Goal: Use online tool/utility: Utilize a website feature to perform a specific function

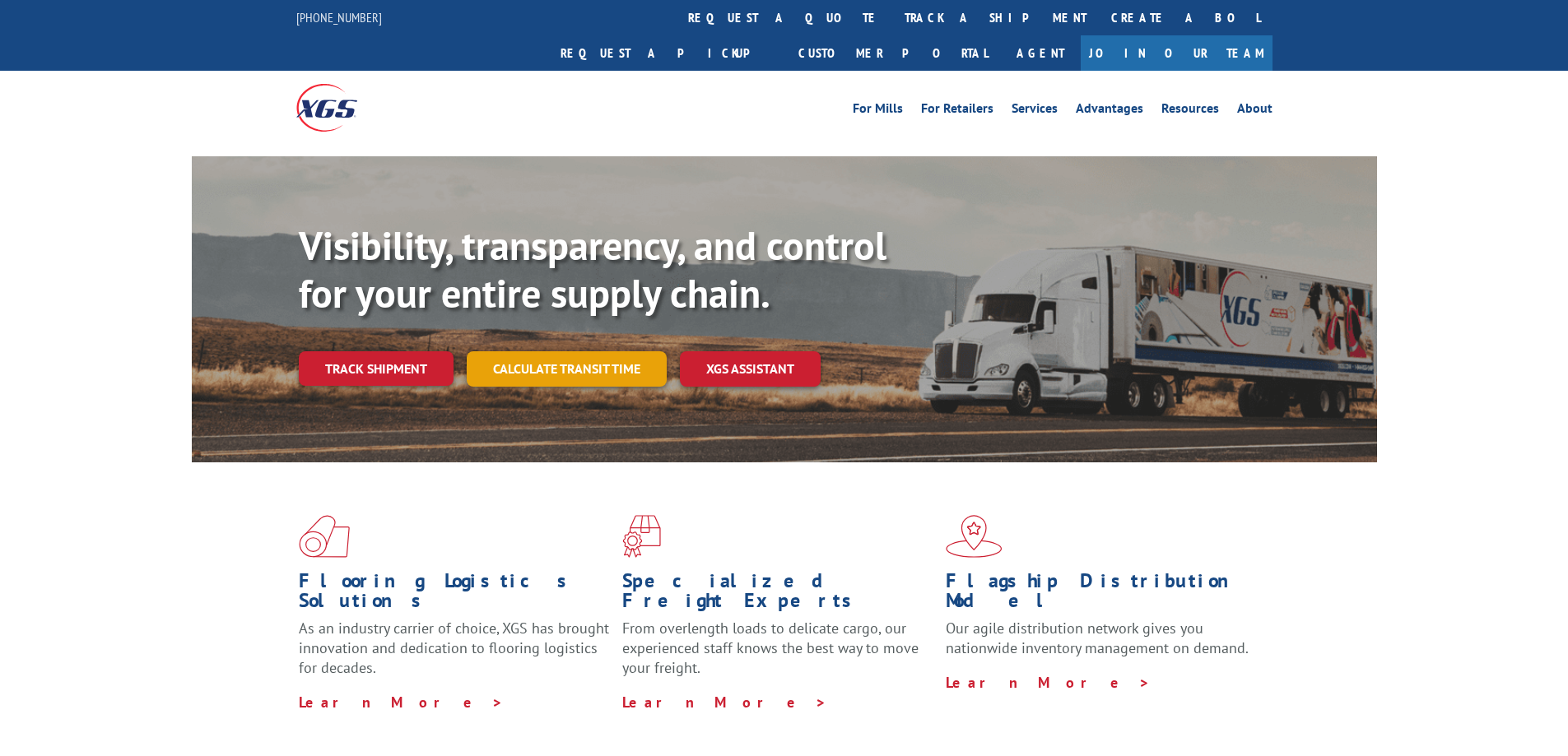
click at [507, 351] on link "Calculate transit time" at bounding box center [566, 369] width 200 height 36
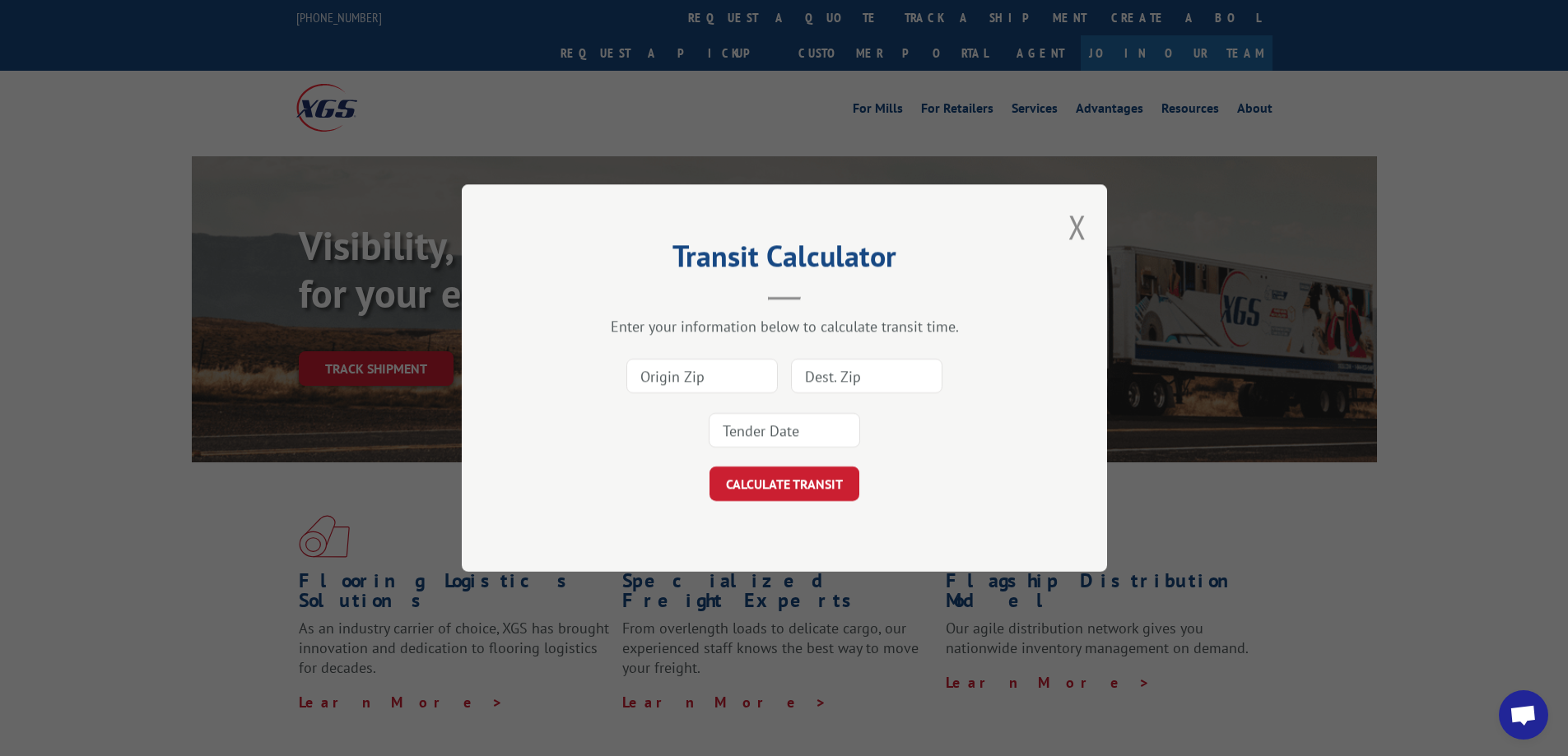
click at [707, 376] on input at bounding box center [702, 376] width 151 height 35
type input "30755"
click at [824, 380] on input at bounding box center [866, 376] width 151 height 35
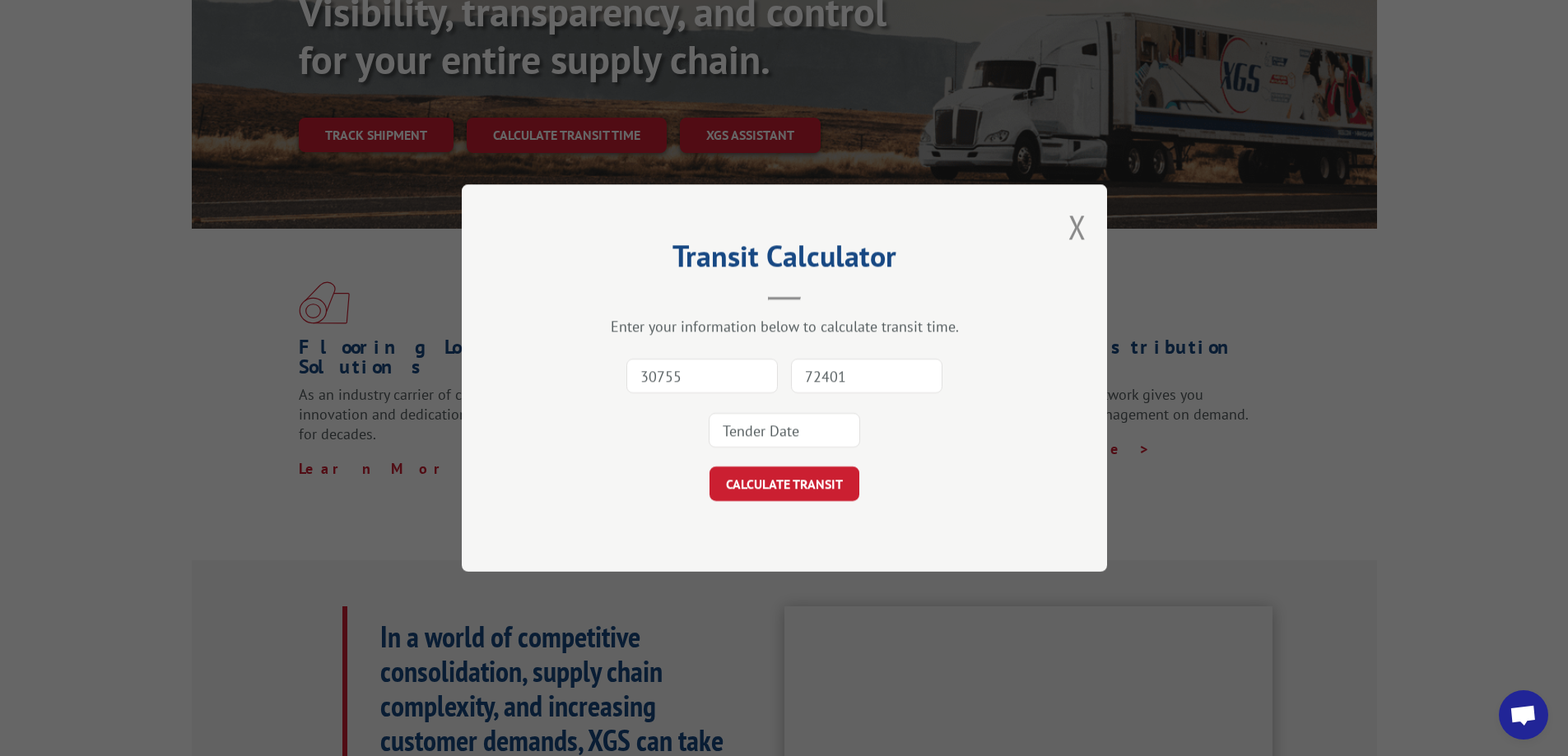
scroll to position [247, 0]
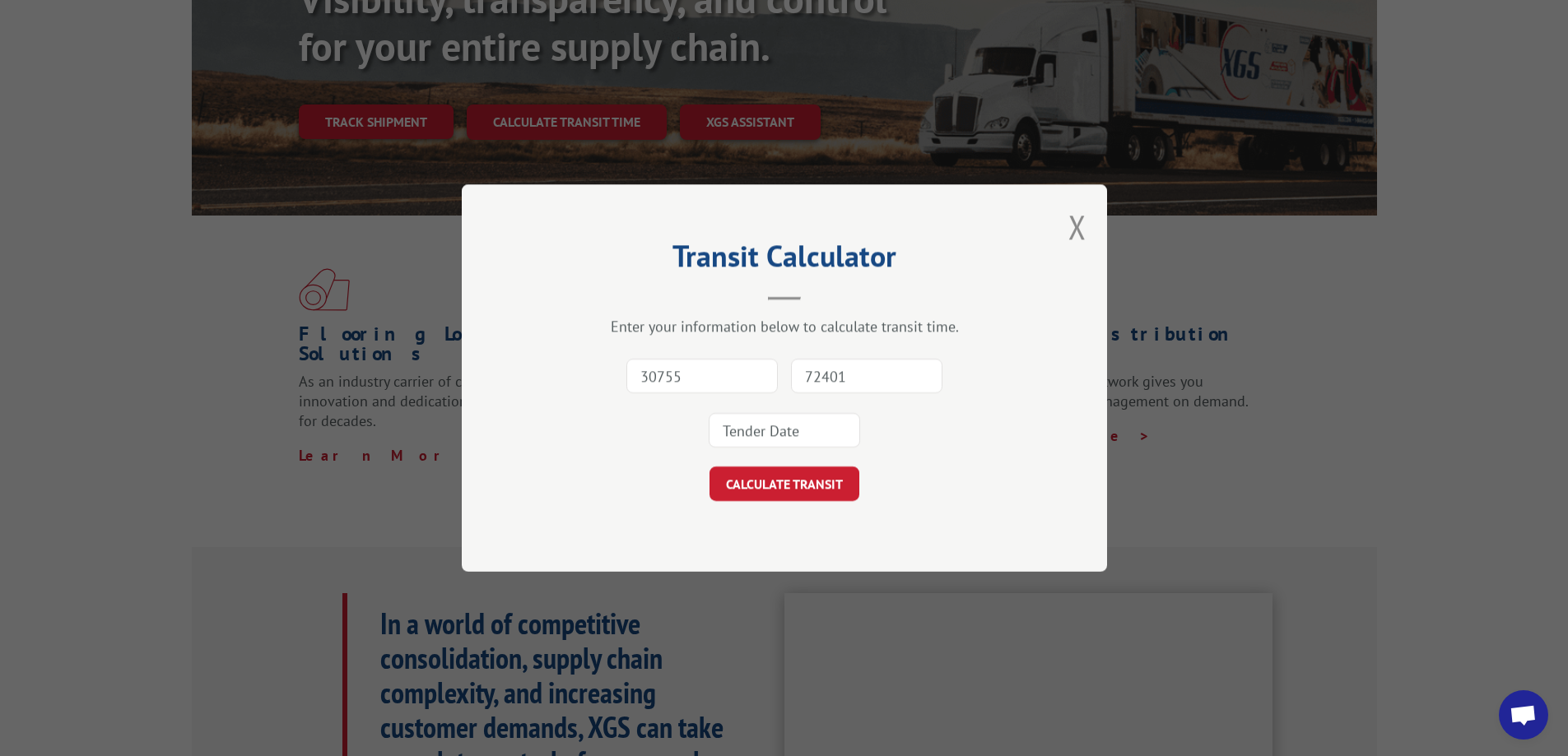
type input "72401"
click at [793, 431] on input at bounding box center [784, 430] width 151 height 35
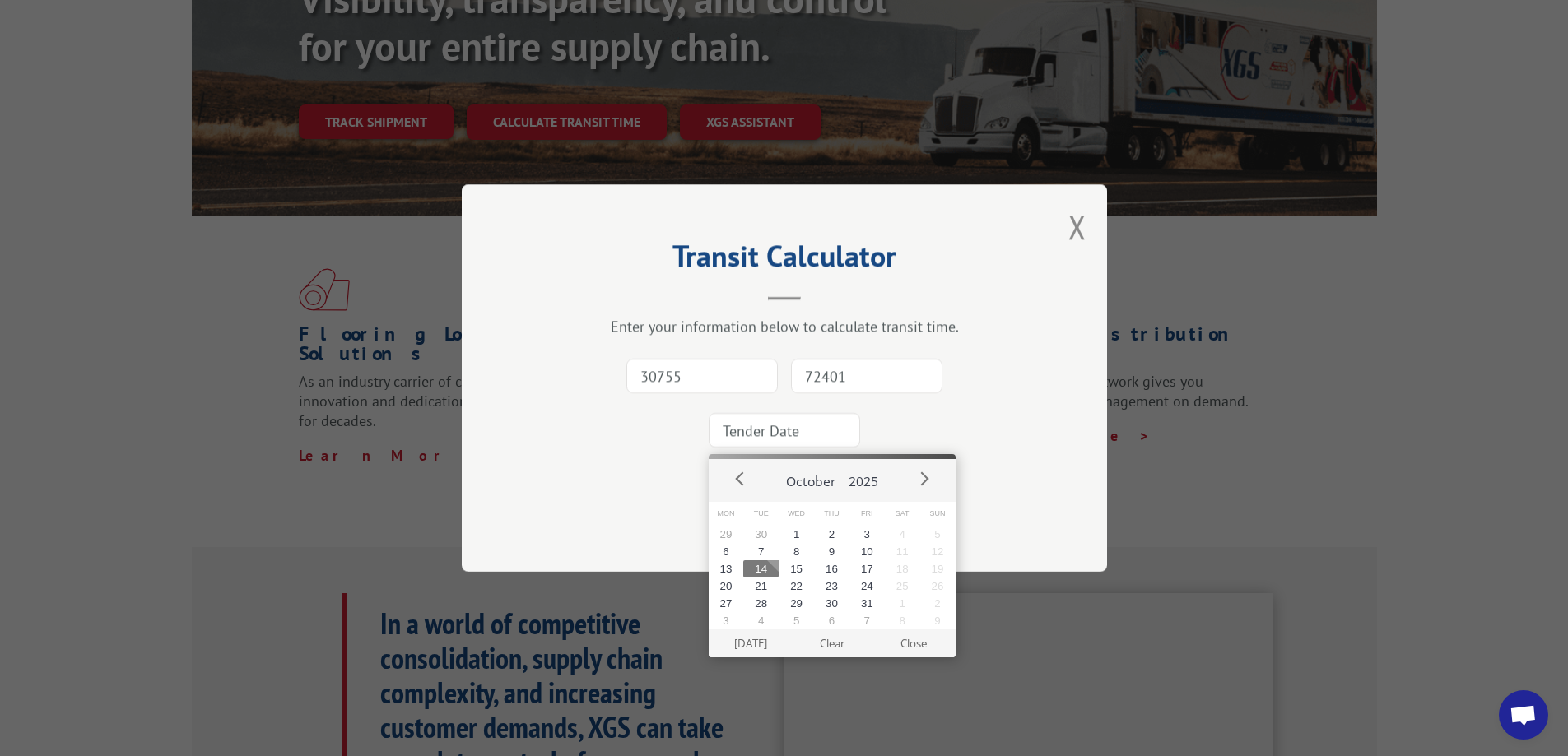
click at [762, 563] on button "14" at bounding box center [761, 569] width 36 height 17
type input "[DATE]"
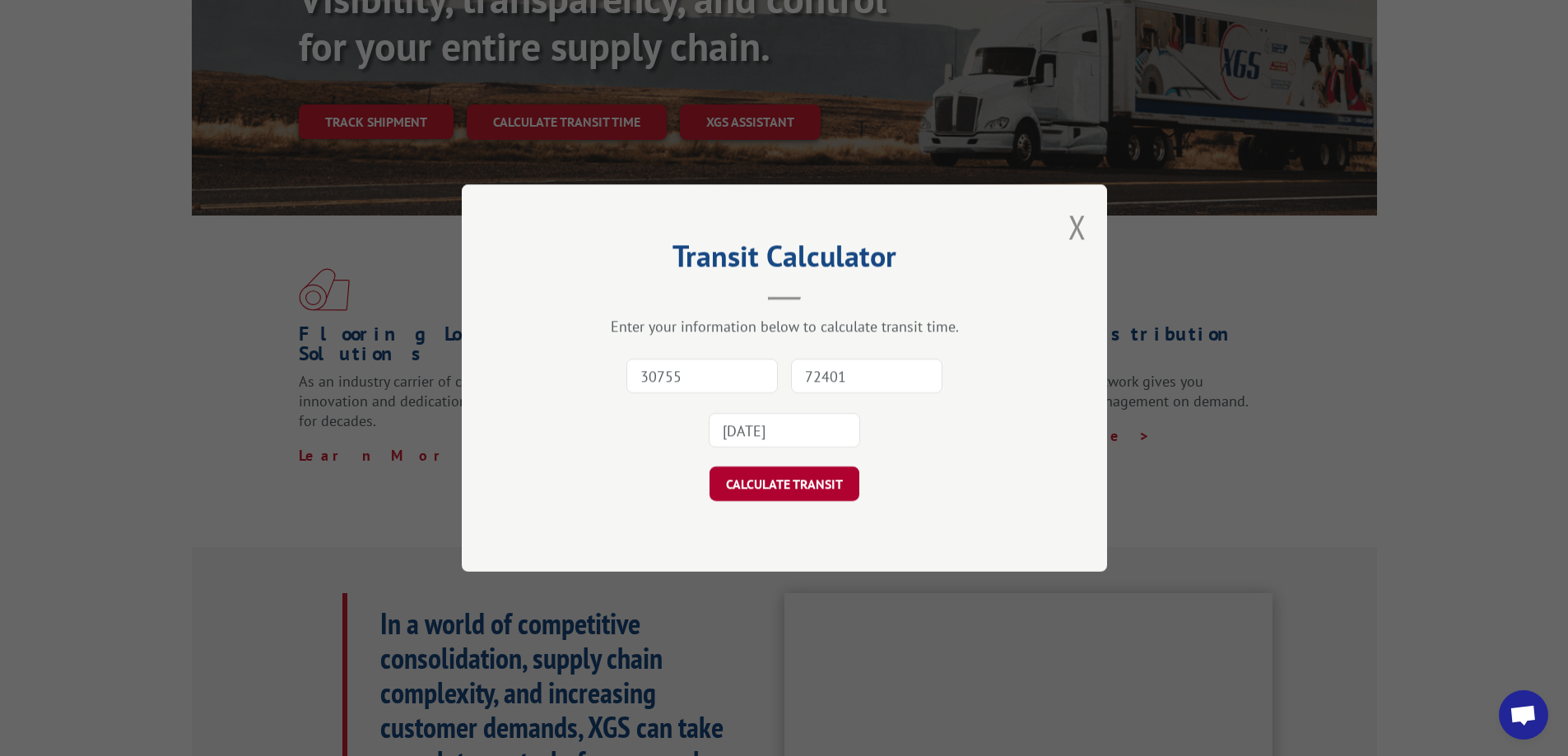
click at [778, 496] on button "CALCULATE TRANSIT" at bounding box center [784, 483] width 150 height 35
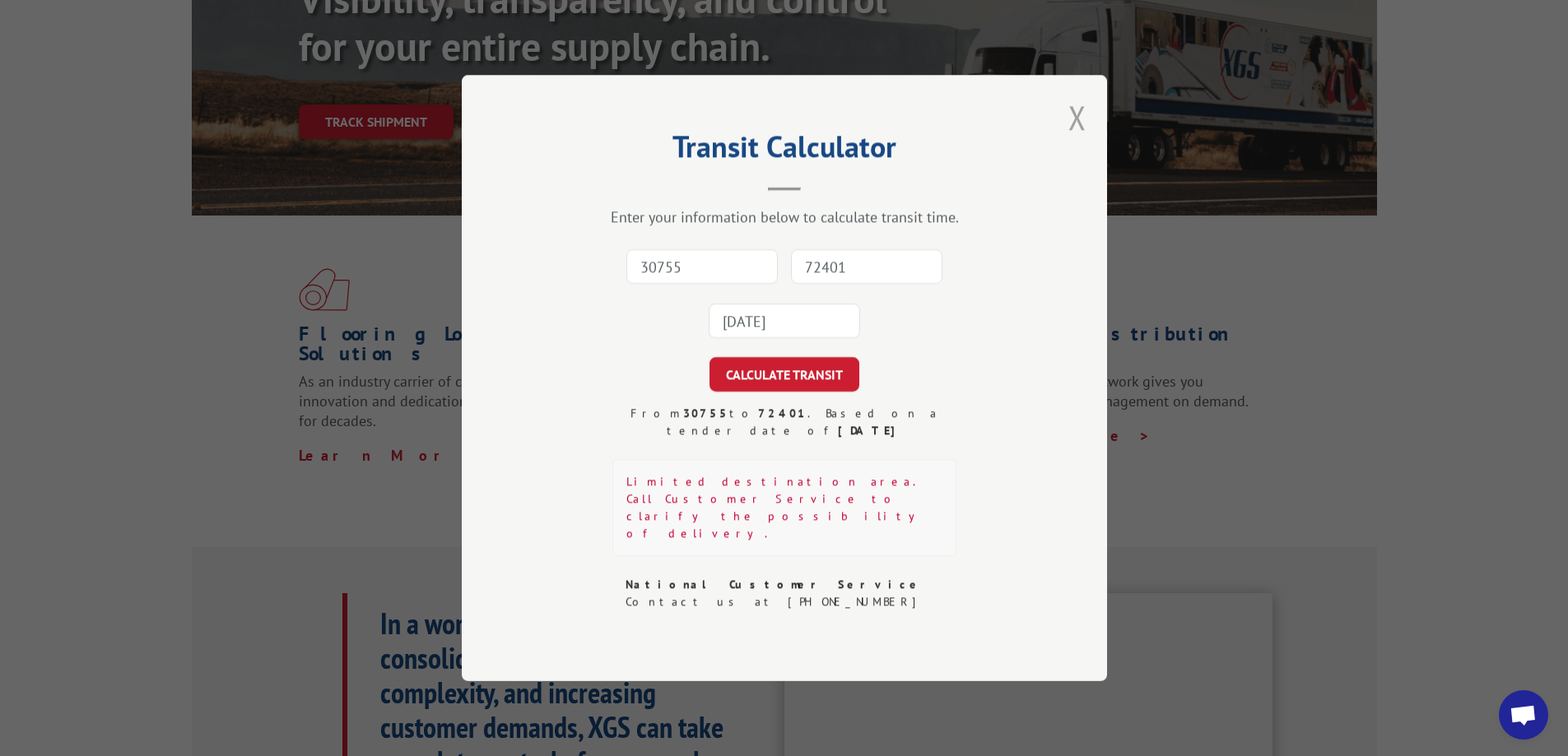
click at [1078, 139] on button "Close modal" at bounding box center [1076, 117] width 18 height 44
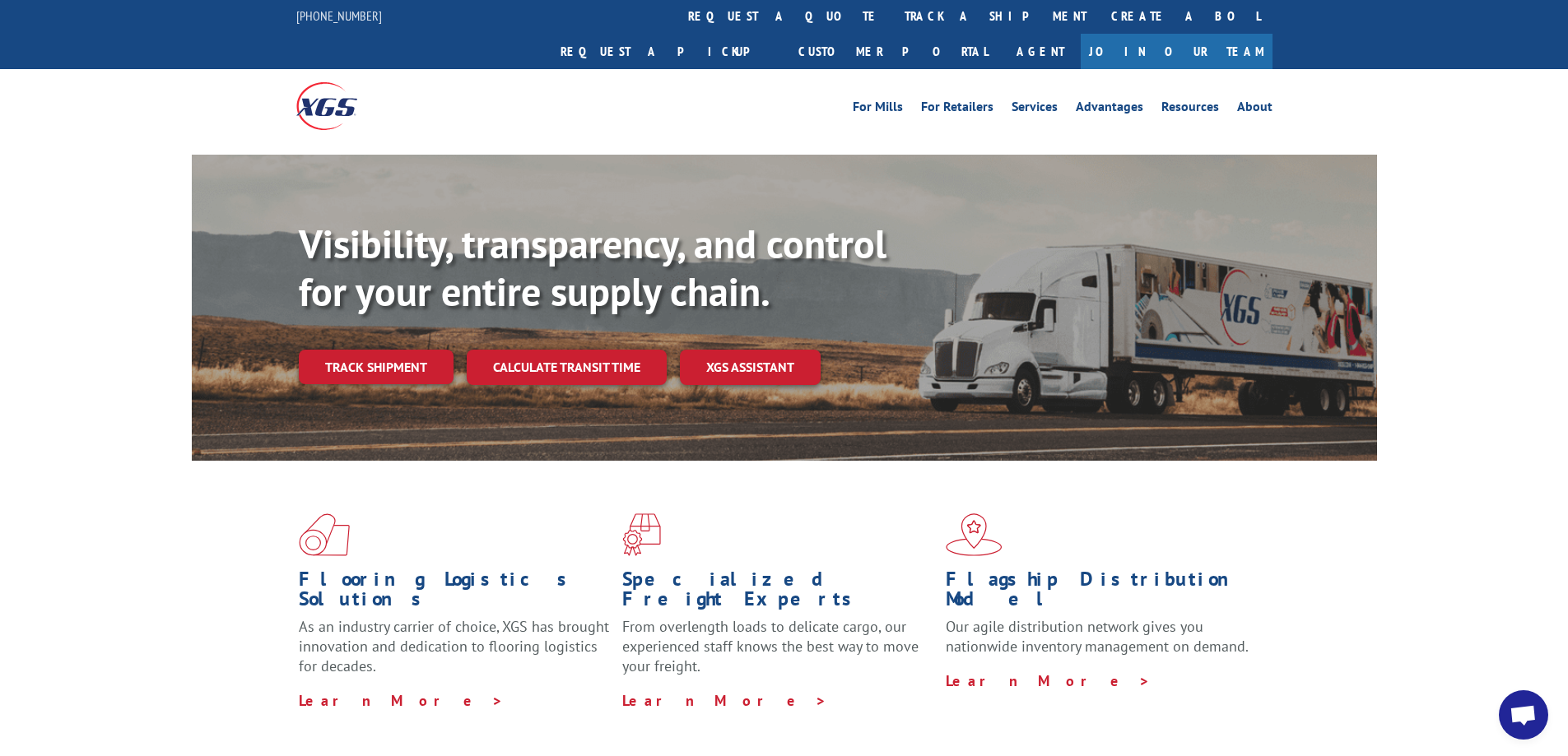
scroll to position [0, 0]
